Goal: Task Accomplishment & Management: Manage account settings

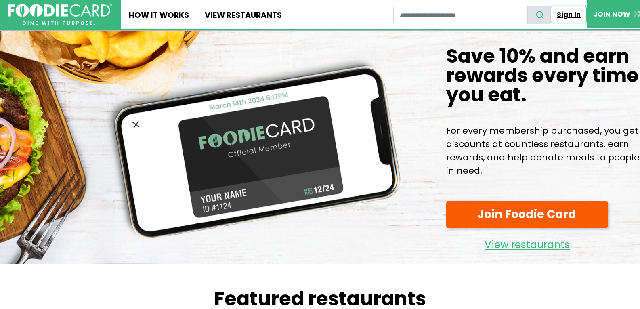
click at [575, 16] on link "Sign In" at bounding box center [568, 14] width 36 height 17
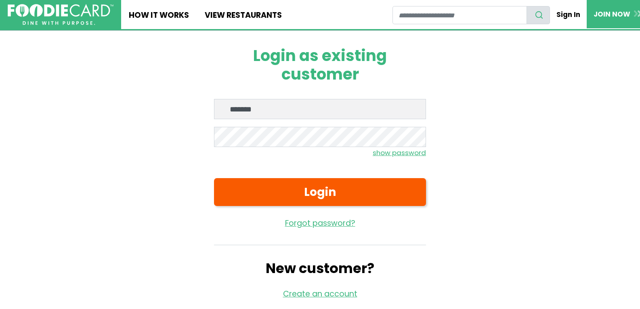
type input "**********"
click at [214, 178] on button "Login" at bounding box center [320, 192] width 212 height 28
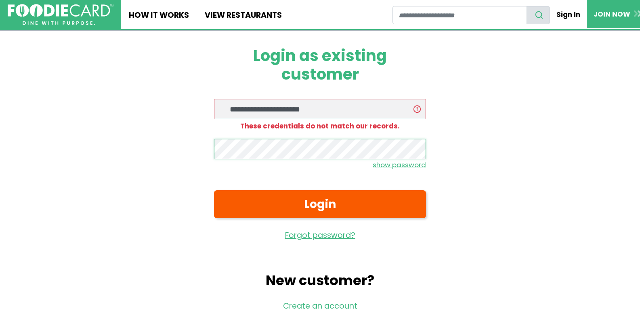
click at [214, 190] on button "Login" at bounding box center [320, 204] width 212 height 28
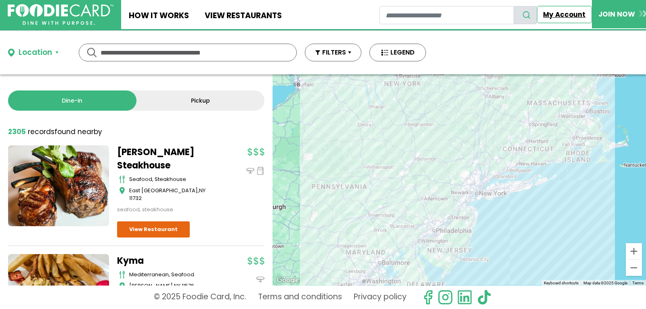
click at [574, 14] on link "My Account" at bounding box center [564, 14] width 55 height 17
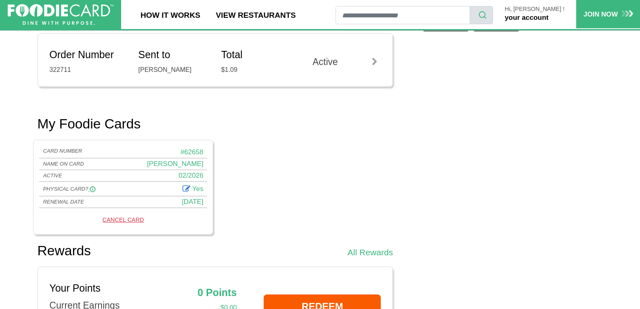
scroll to position [404, 0]
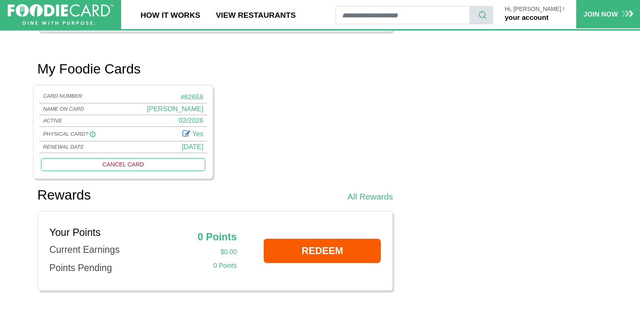
click at [133, 166] on link "CANCEL CARD" at bounding box center [122, 164] width 163 height 13
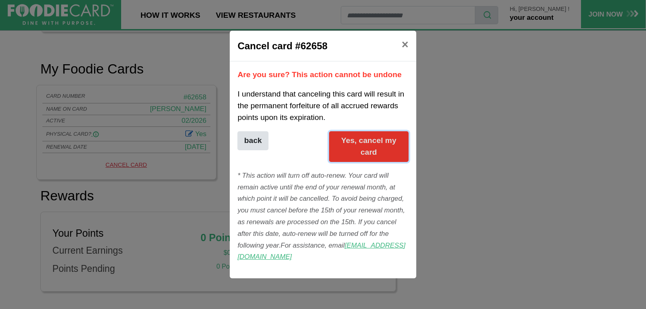
click at [380, 150] on button "Yes, cancel my card" at bounding box center [368, 146] width 79 height 31
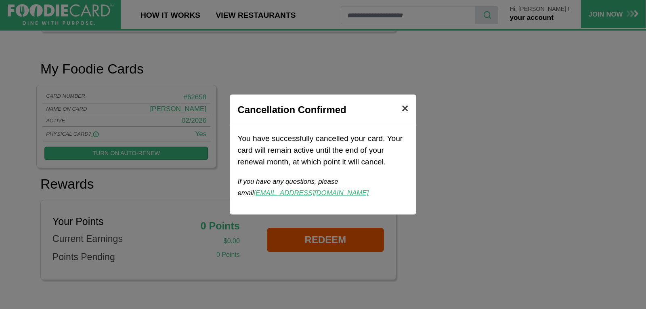
click at [402, 105] on span "×" at bounding box center [405, 108] width 7 height 13
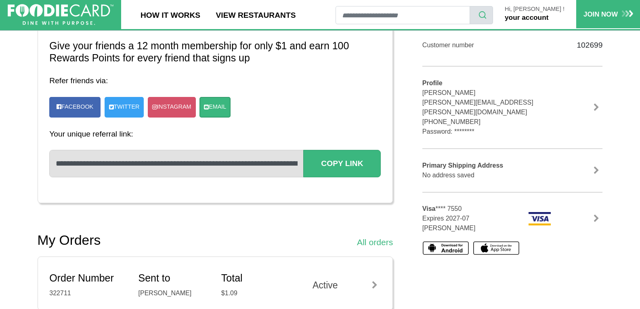
scroll to position [0, 0]
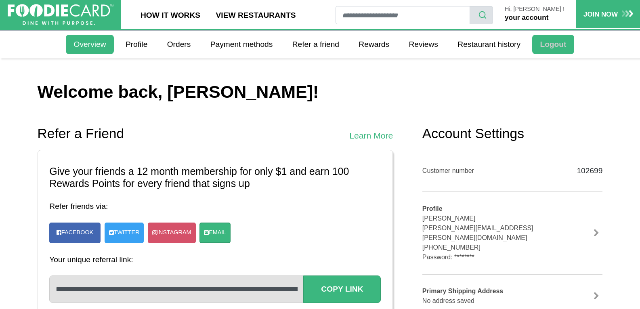
click at [560, 40] on link "Logout" at bounding box center [553, 44] width 42 height 19
